Goal: Task Accomplishment & Management: Manage account settings

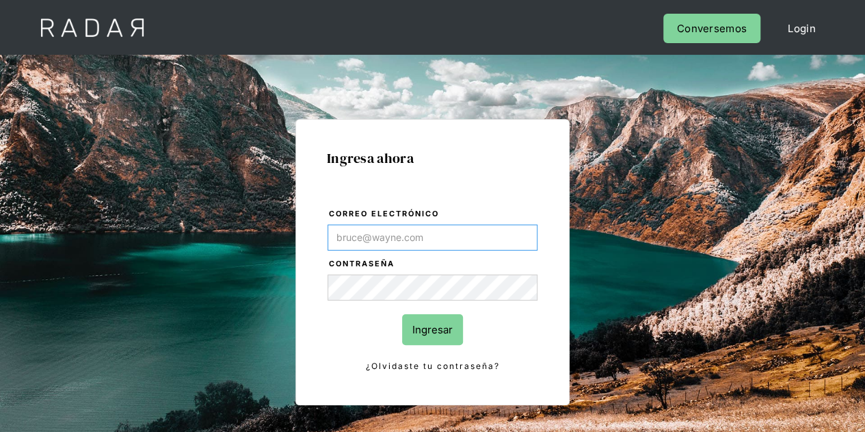
click at [382, 237] on input "Correo electrónico" at bounding box center [433, 237] width 210 height 26
click at [421, 322] on input "Ingresar" at bounding box center [432, 329] width 61 height 31
click at [647, 284] on div "Ingresa ahora Correo electrónico Contraseña Ingresar ¿Olvidaste tu contraseña? …" at bounding box center [432, 308] width 643 height 425
type input "Evans@prontopaga.com"
